Goal: Task Accomplishment & Management: Manage account settings

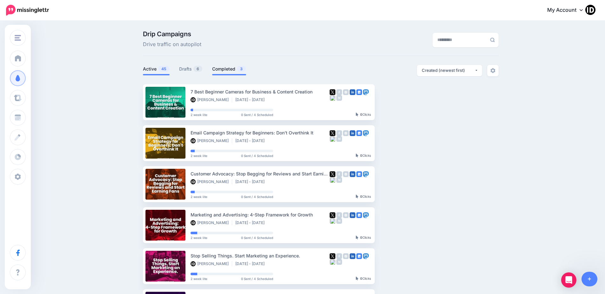
click at [216, 68] on link "Completed 3" at bounding box center [229, 69] width 34 height 8
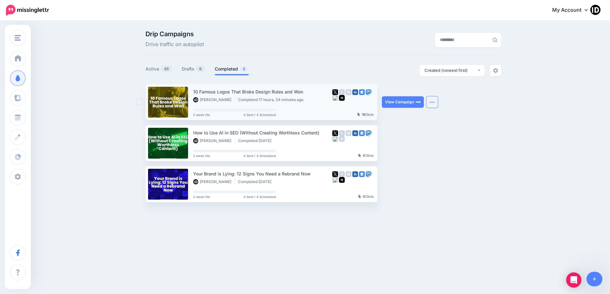
click at [432, 102] on img "button" at bounding box center [431, 102] width 5 height 2
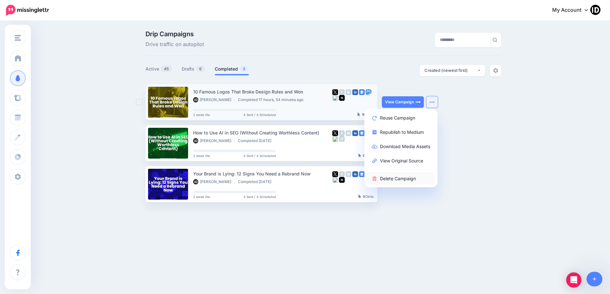
click at [398, 178] on link "Delete Campaign" at bounding box center [401, 178] width 68 height 12
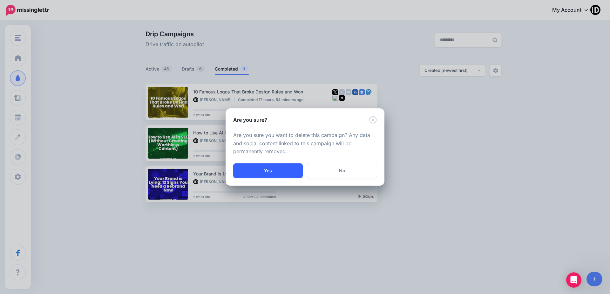
click at [279, 171] on button "Yes" at bounding box center [268, 170] width 70 height 15
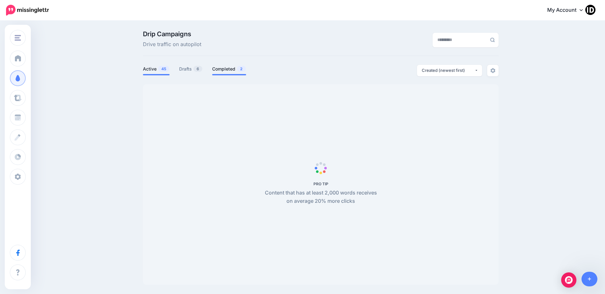
click at [223, 72] on link "Completed 2" at bounding box center [229, 69] width 34 height 8
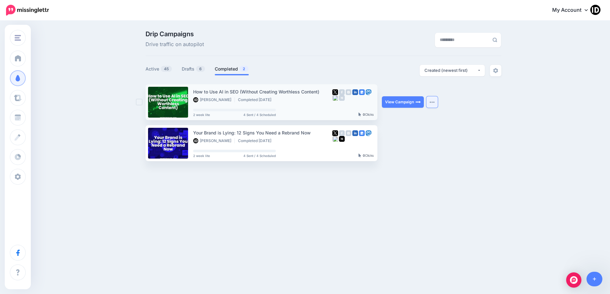
click at [428, 99] on button "button" at bounding box center [431, 101] width 11 height 11
click at [405, 175] on link "Delete Campaign" at bounding box center [401, 178] width 68 height 12
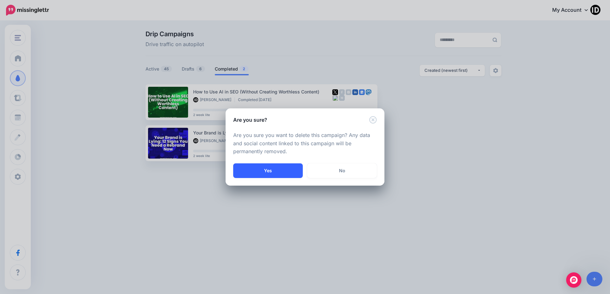
click at [277, 167] on button "Yes" at bounding box center [268, 170] width 70 height 15
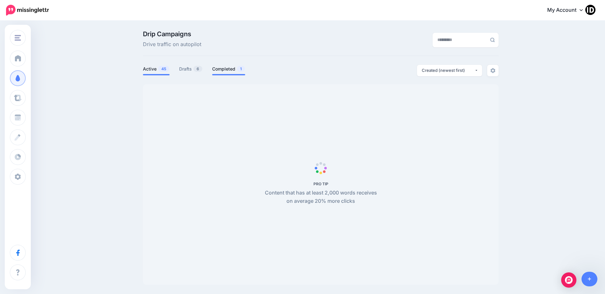
click at [245, 70] on span "1" at bounding box center [241, 69] width 8 height 6
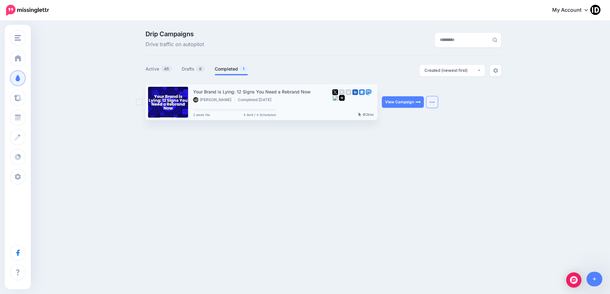
click at [431, 102] on img "button" at bounding box center [431, 102] width 5 height 2
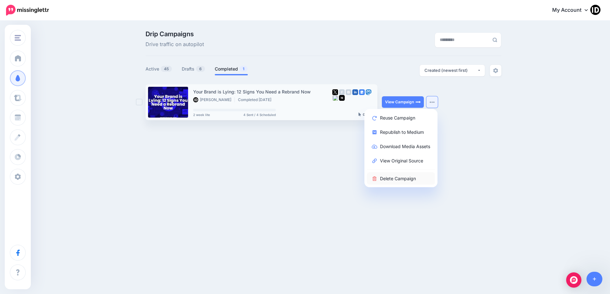
click at [399, 181] on link "Delete Campaign" at bounding box center [401, 178] width 68 height 12
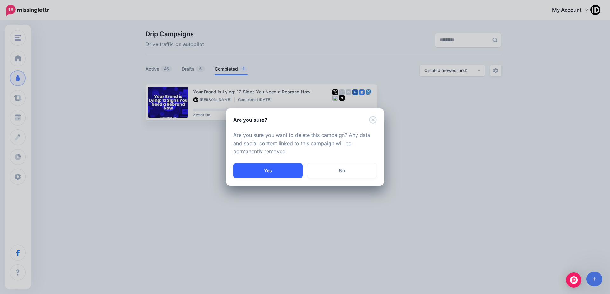
click at [258, 171] on button "Yes" at bounding box center [268, 170] width 70 height 15
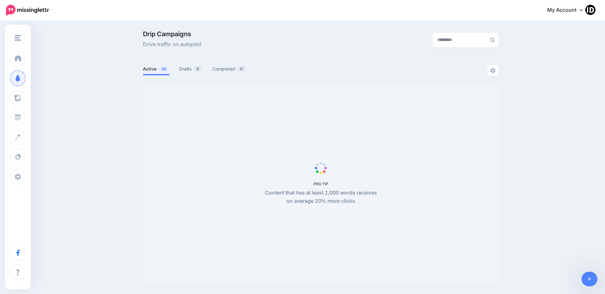
click at [197, 70] on span "6" at bounding box center [197, 69] width 9 height 6
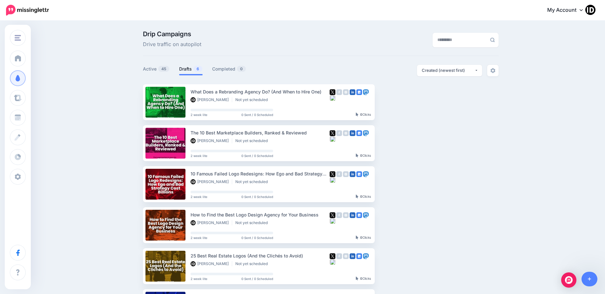
click at [191, 70] on link "Drafts 6" at bounding box center [190, 69] width 23 height 8
